Goal: Find specific page/section: Find specific page/section

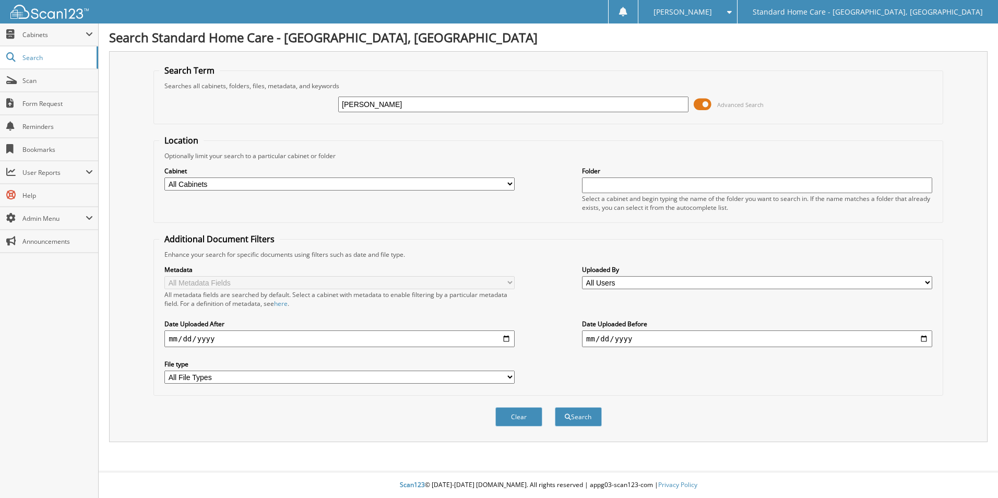
type input "bailey"
click at [555, 407] on button "Search" at bounding box center [578, 416] width 47 height 19
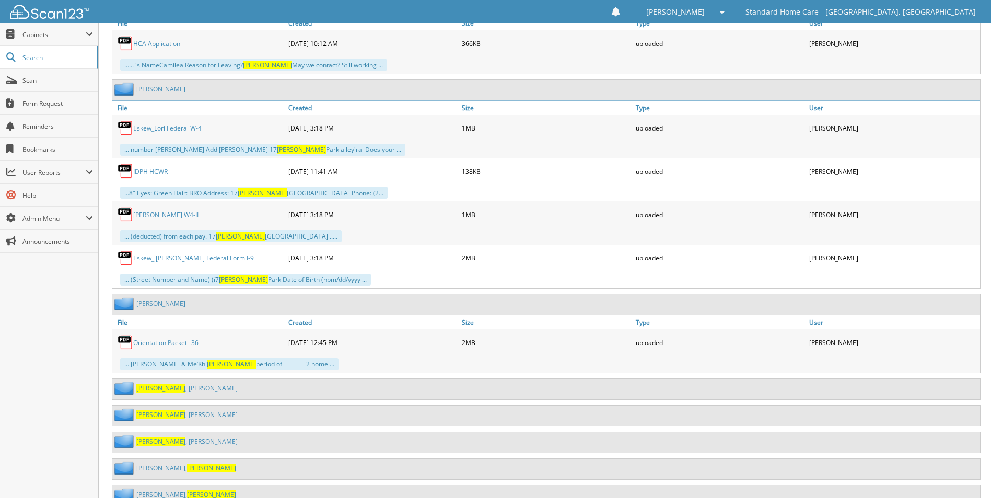
scroll to position [928, 0]
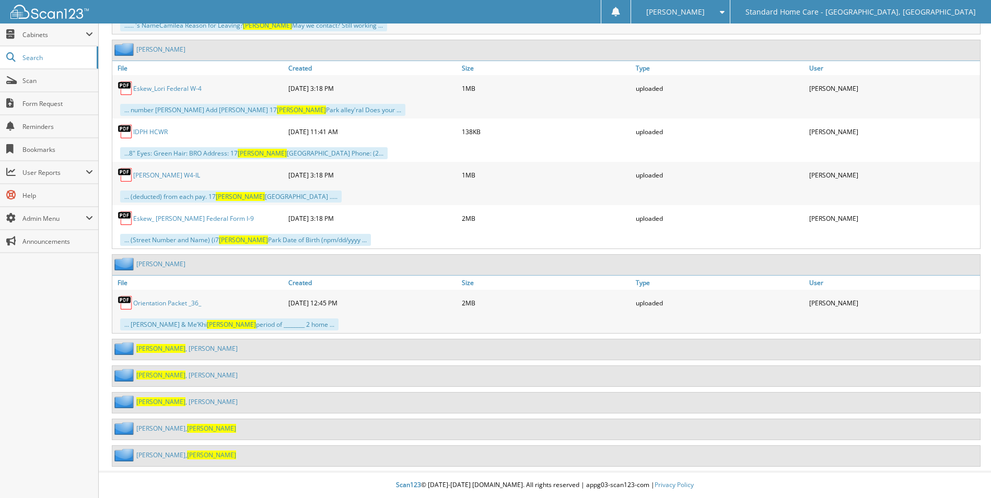
click at [165, 376] on link "[PERSON_NAME]" at bounding box center [186, 375] width 101 height 9
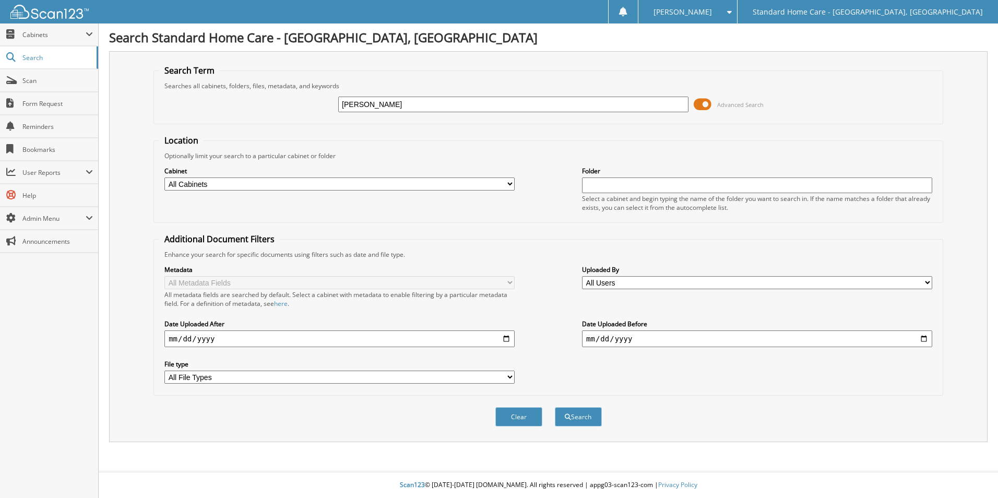
type input "mansour"
click at [555, 407] on button "Search" at bounding box center [578, 416] width 47 height 19
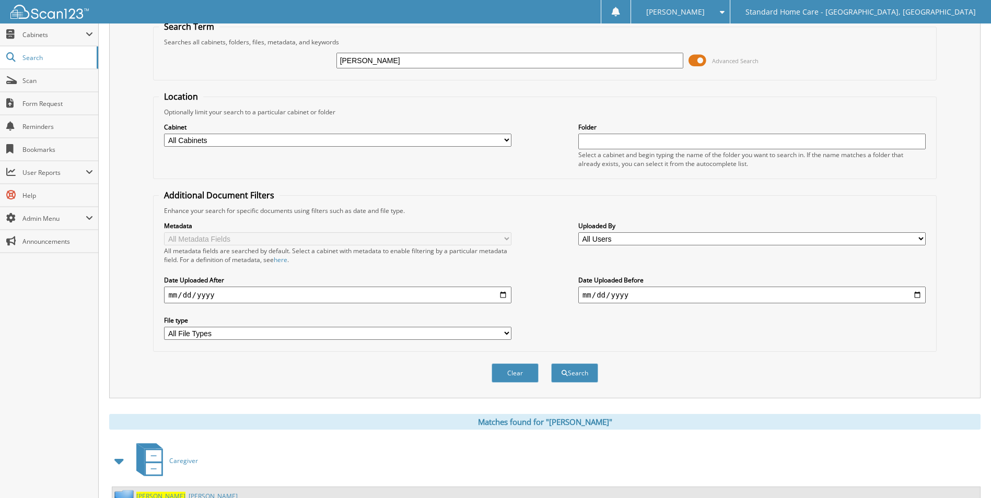
scroll to position [86, 0]
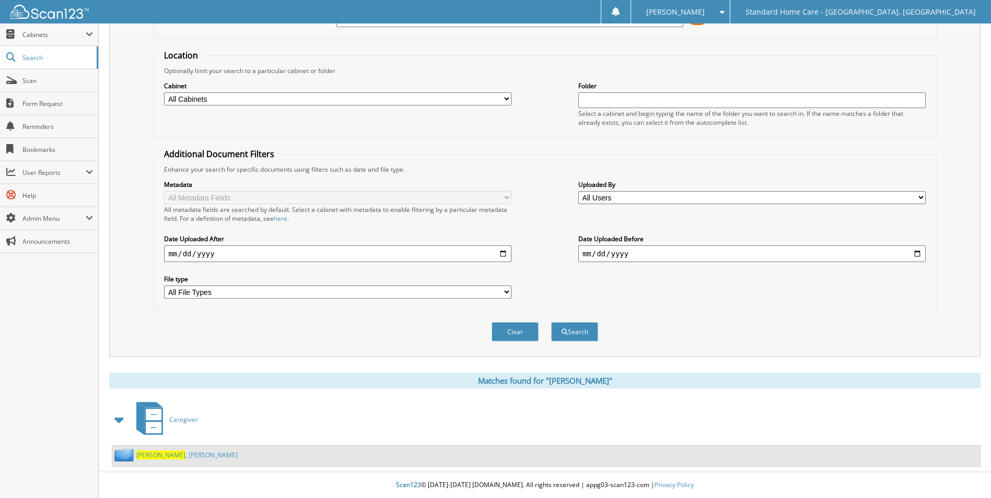
click at [171, 461] on div "Mansour , Angela" at bounding box center [174, 455] width 125 height 13
click at [169, 456] on link "Mansour , Angela" at bounding box center [186, 455] width 101 height 9
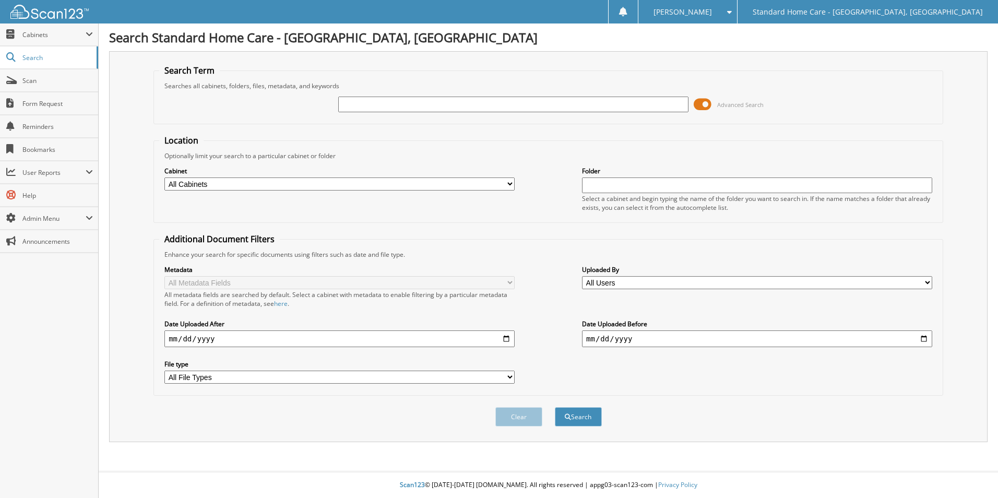
click at [413, 98] on input "text" at bounding box center [513, 105] width 350 height 16
type input "madison"
click at [555, 407] on button "Search" at bounding box center [578, 416] width 47 height 19
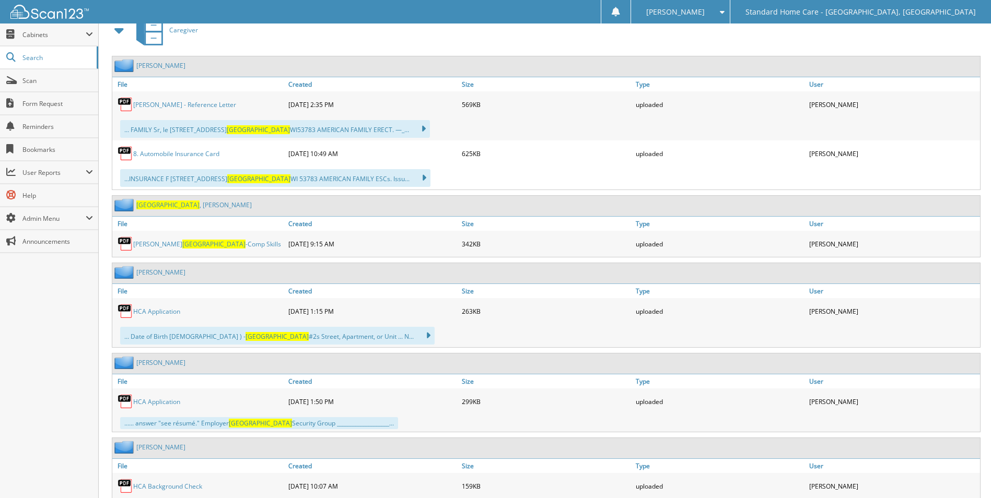
scroll to position [418, 0]
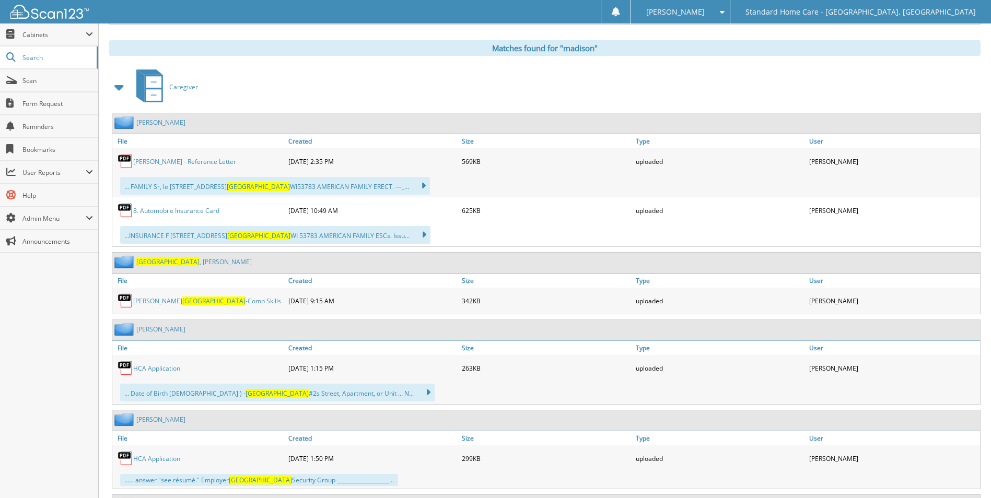
click at [172, 265] on link "[PERSON_NAME]" at bounding box center [193, 261] width 115 height 9
